Goal: Check status: Check status

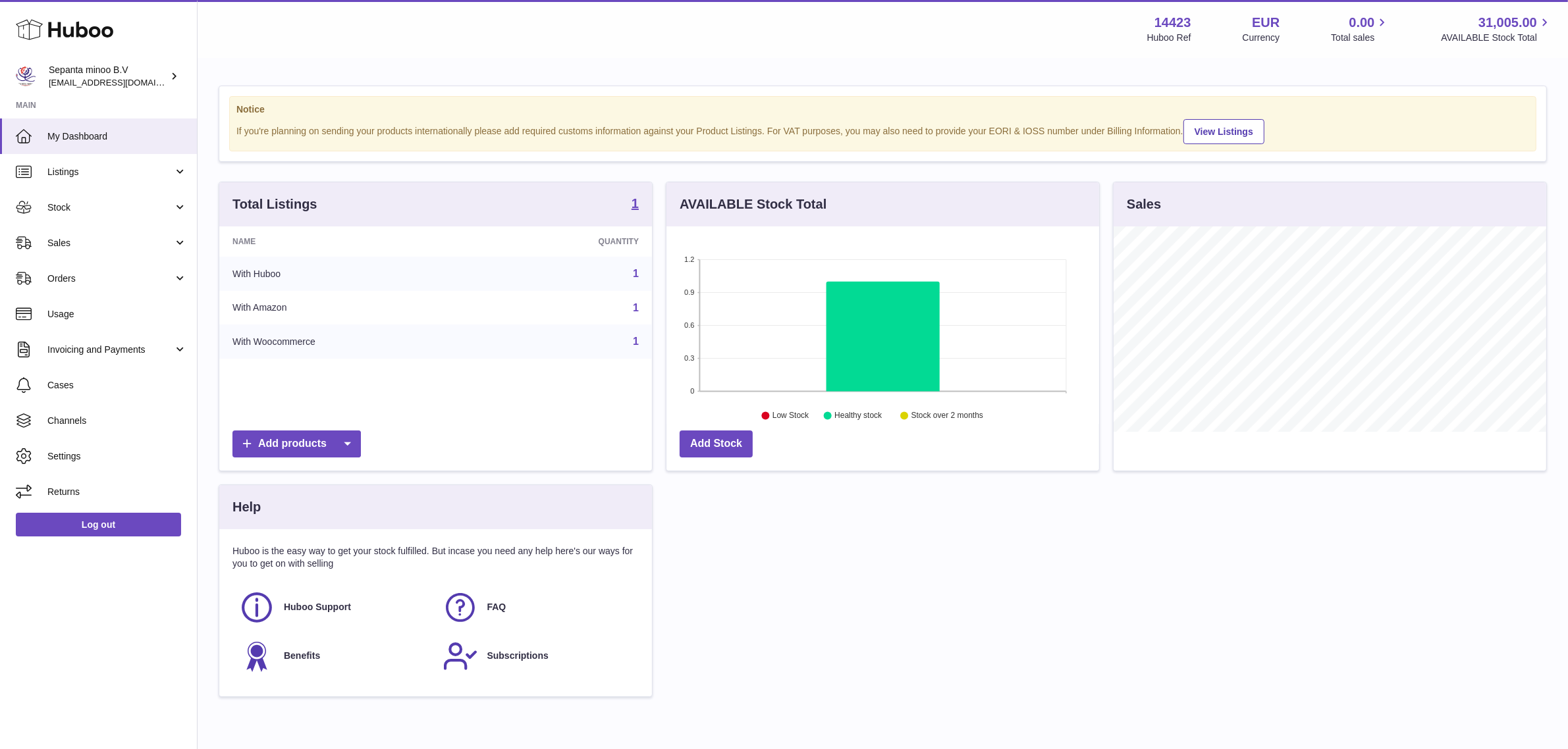
scroll to position [205, 432]
click at [112, 244] on span "Sales" at bounding box center [110, 243] width 125 height 13
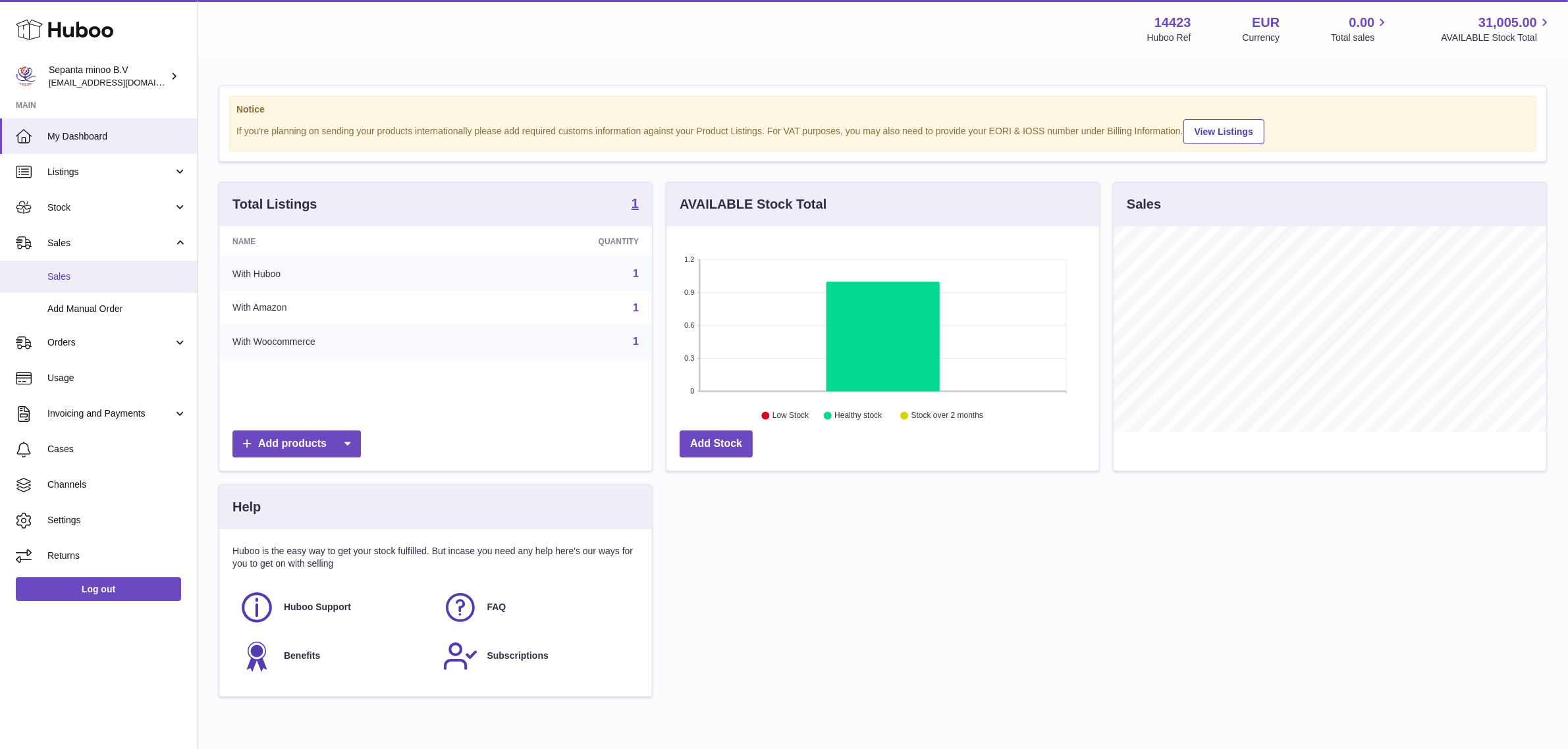
click at [110, 280] on span "Sales" at bounding box center [116, 276] width 139 height 13
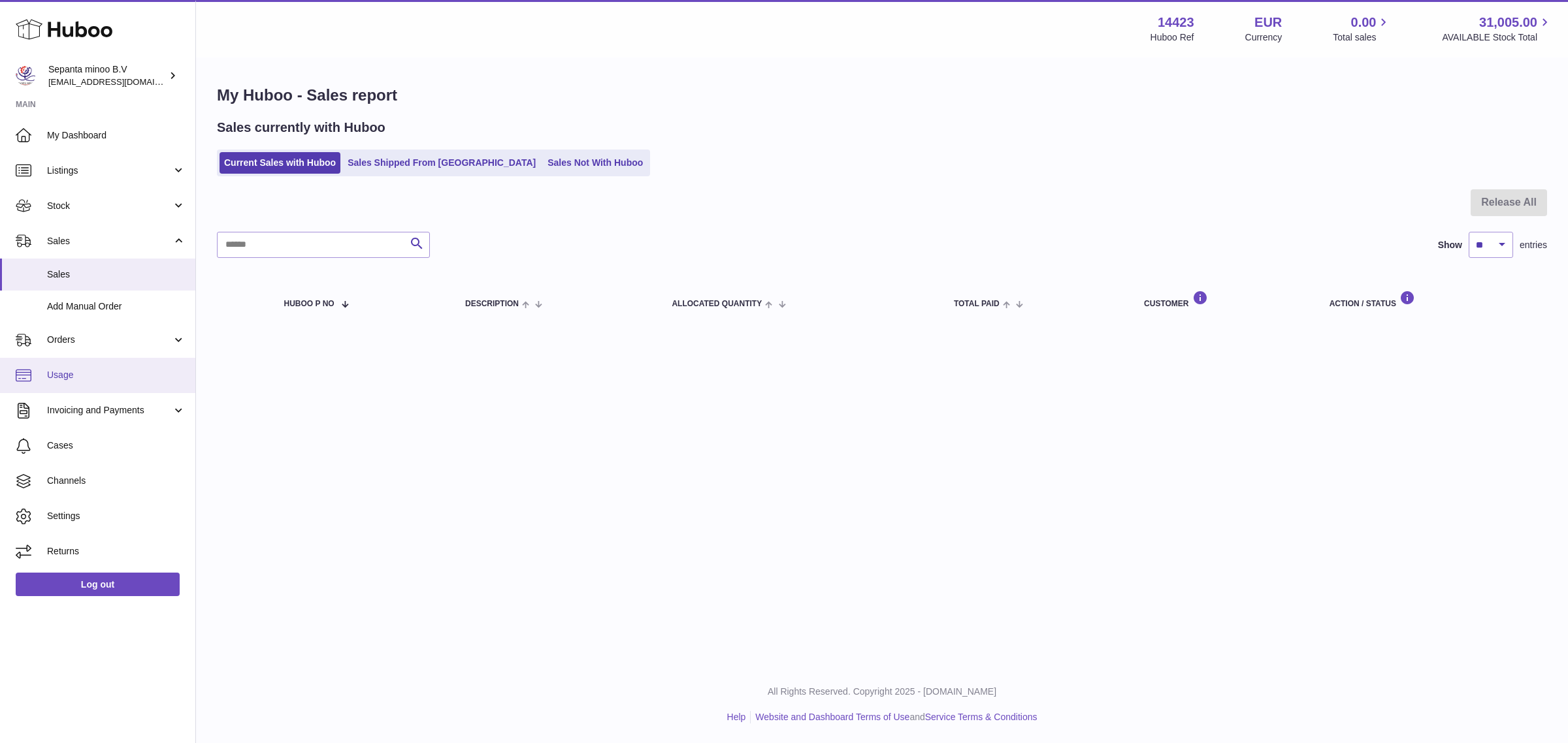
click at [75, 374] on span "Usage" at bounding box center [115, 375] width 138 height 13
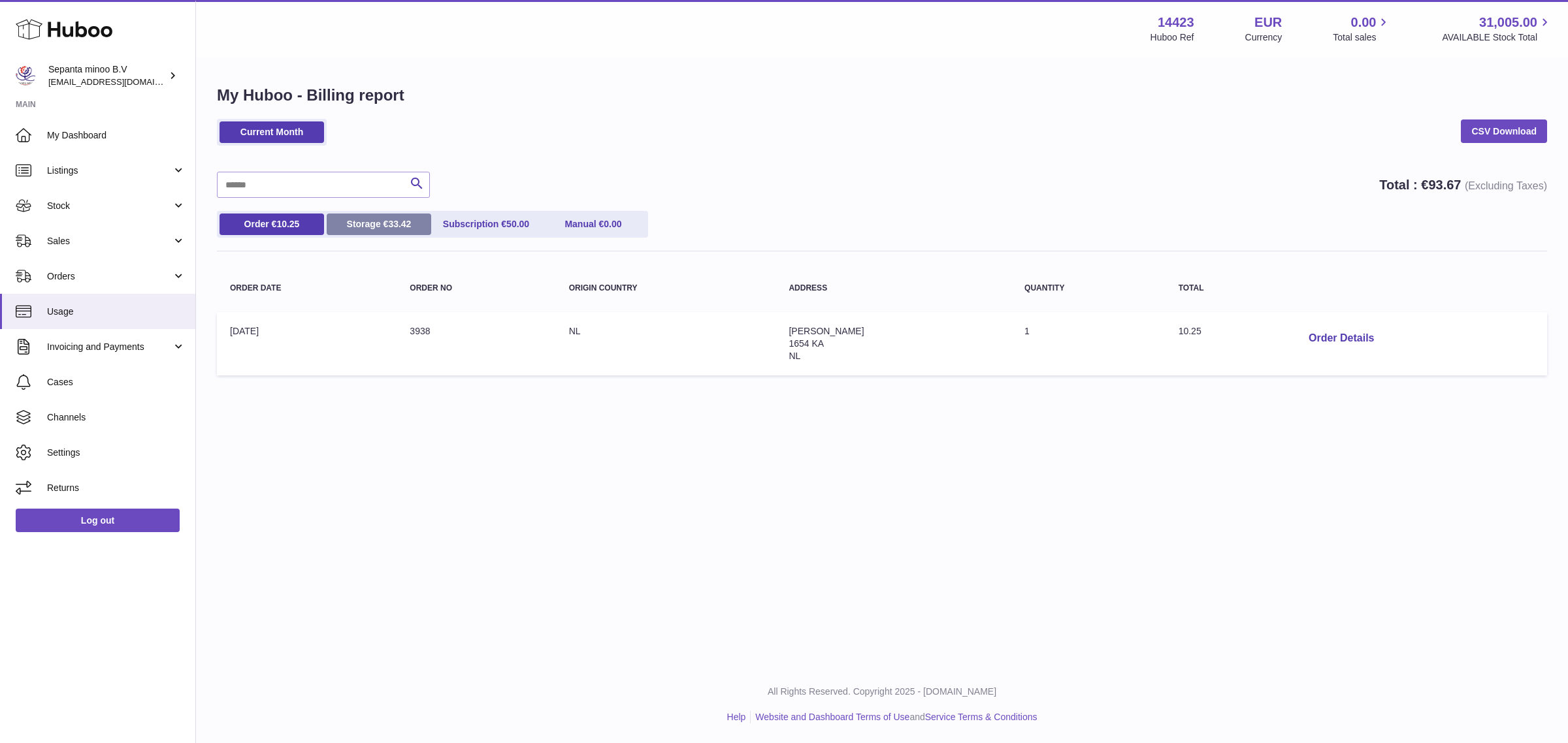
click at [373, 223] on link "Storage € 33.42" at bounding box center [379, 224] width 105 height 22
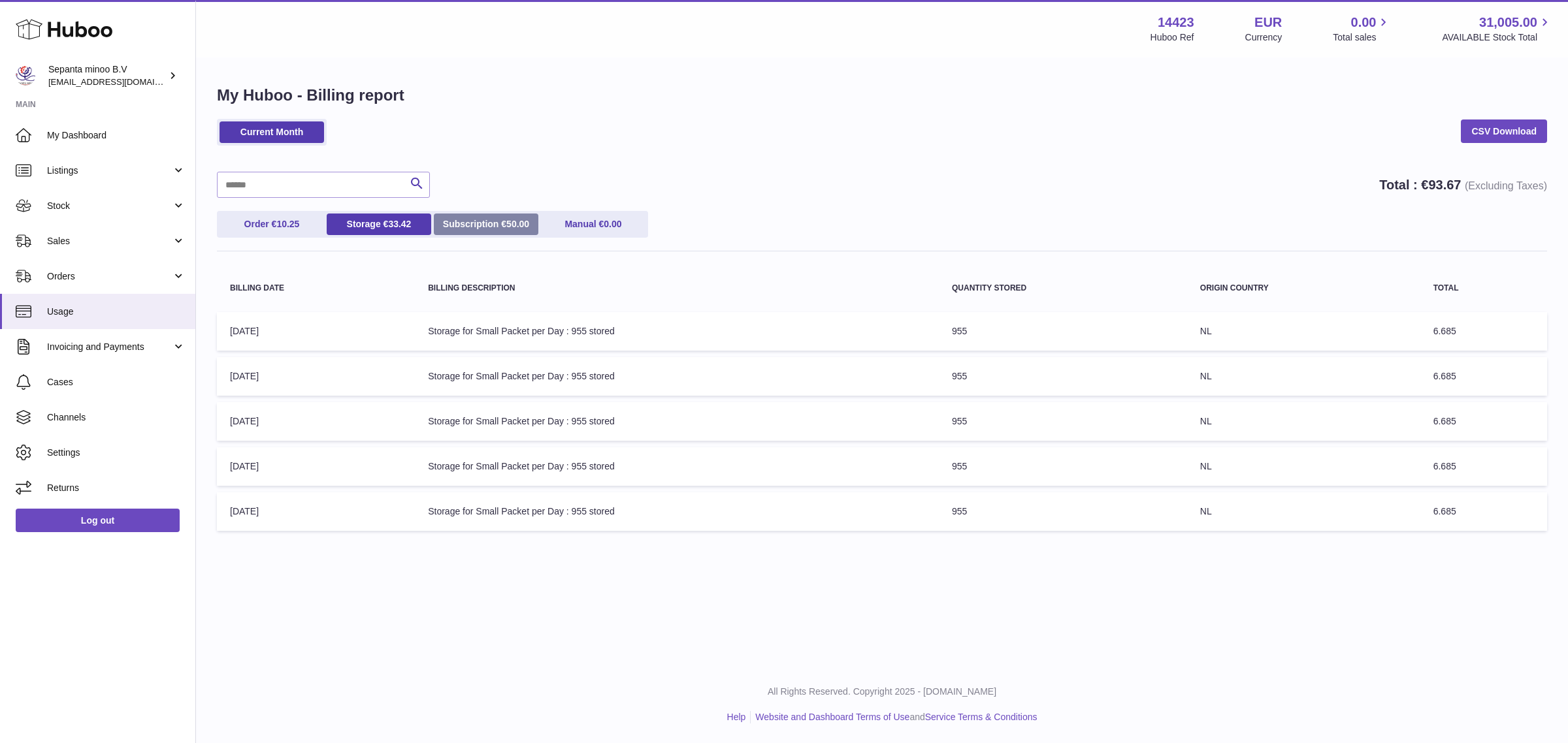
click at [469, 222] on link "Subscription € 50.00" at bounding box center [485, 224] width 105 height 22
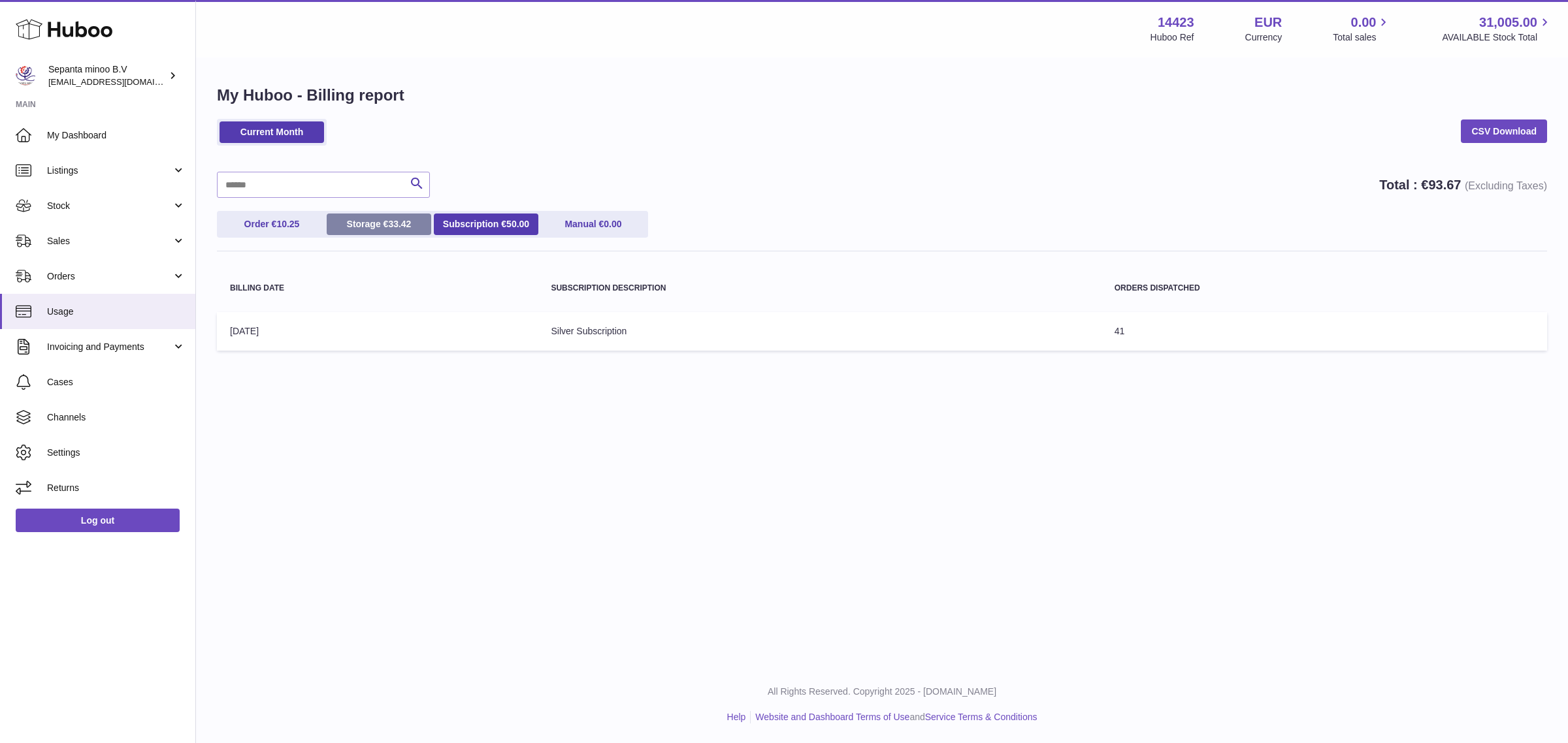
click at [389, 224] on link "Storage € 33.42" at bounding box center [379, 224] width 105 height 22
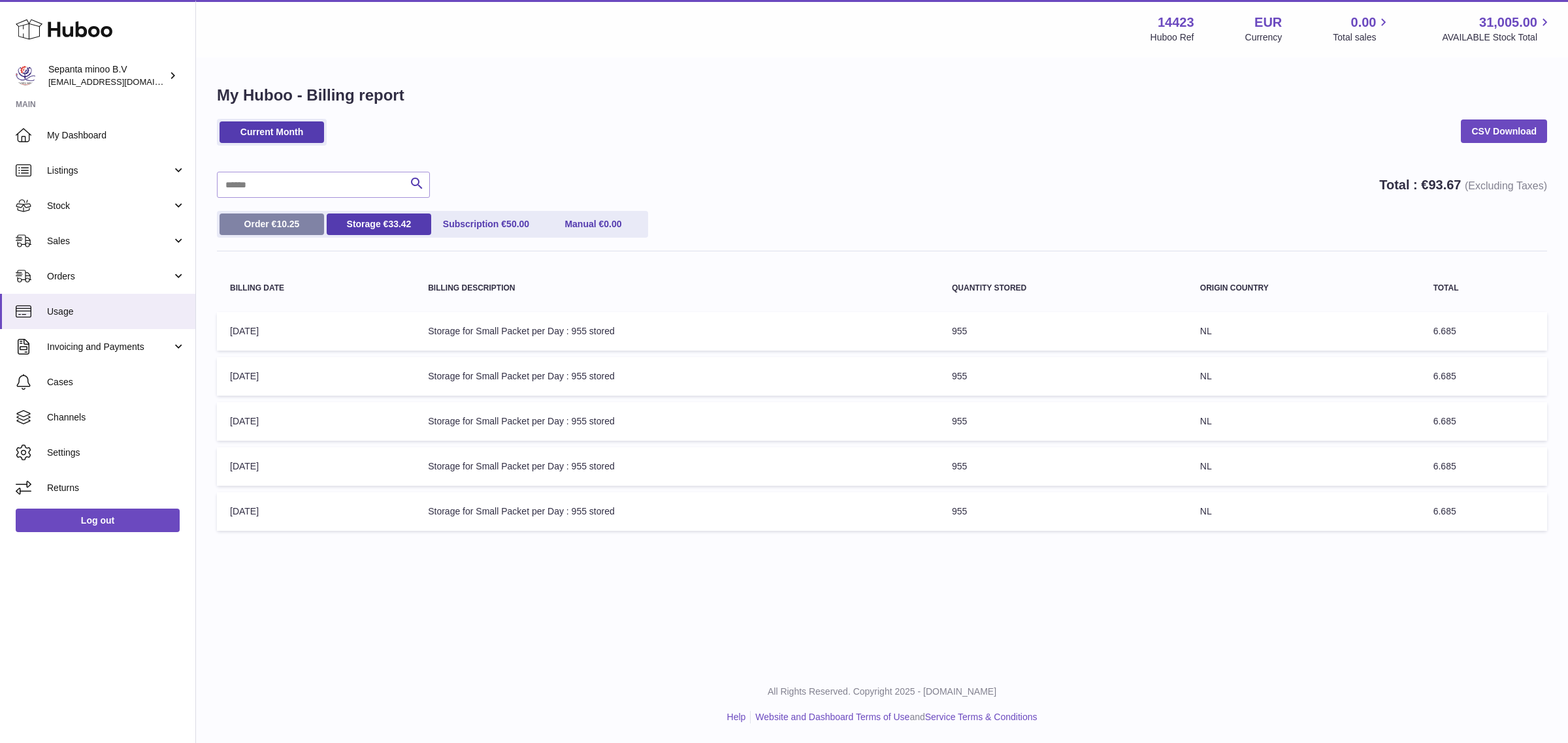
click at [282, 219] on span "10.25" at bounding box center [287, 224] width 23 height 11
